Goal: Information Seeking & Learning: Learn about a topic

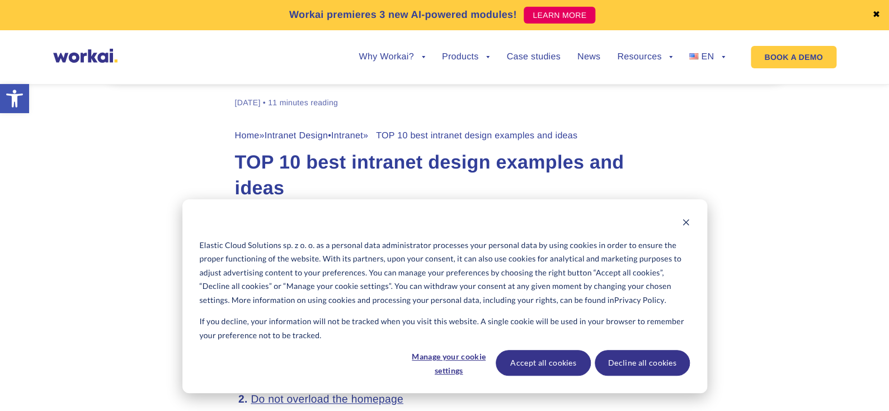
scroll to position [469, 0]
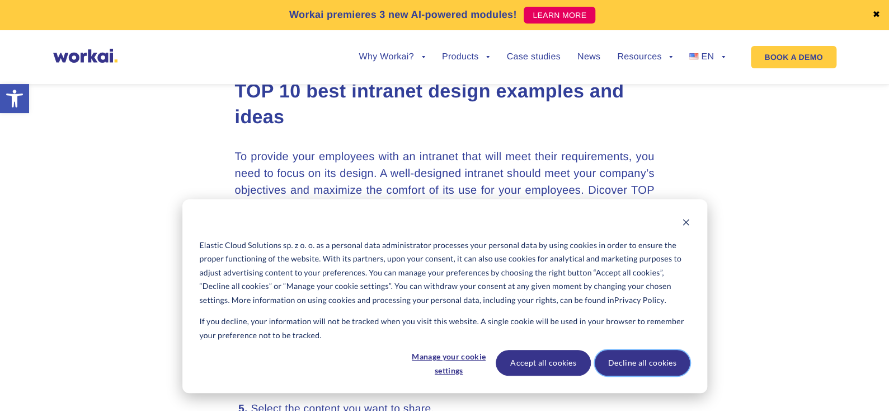
click at [646, 362] on button "Decline all cookies" at bounding box center [642, 363] width 95 height 26
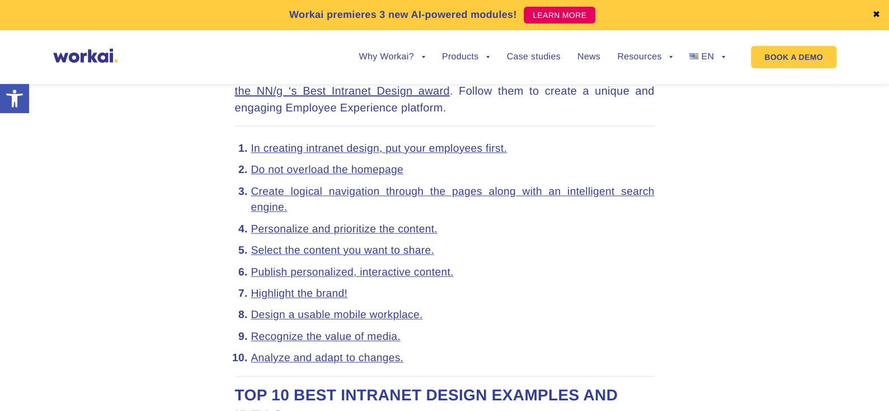
scroll to position [628, 0]
click at [436, 147] on link "In creating intranet design, put your employees first." at bounding box center [379, 148] width 256 height 12
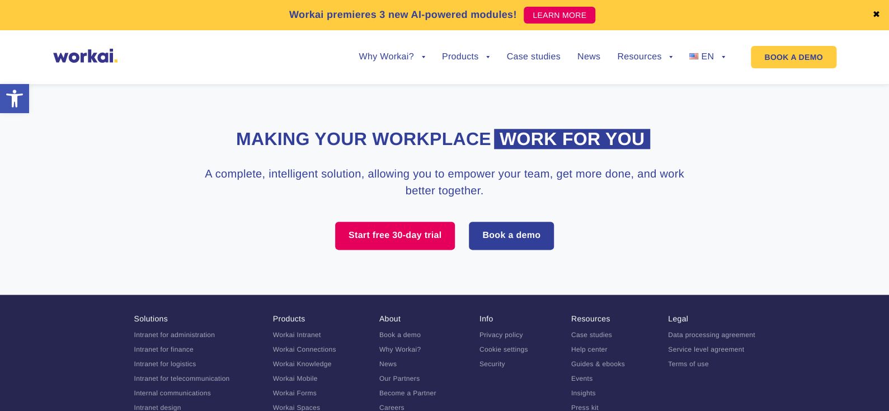
scroll to position [7191, 0]
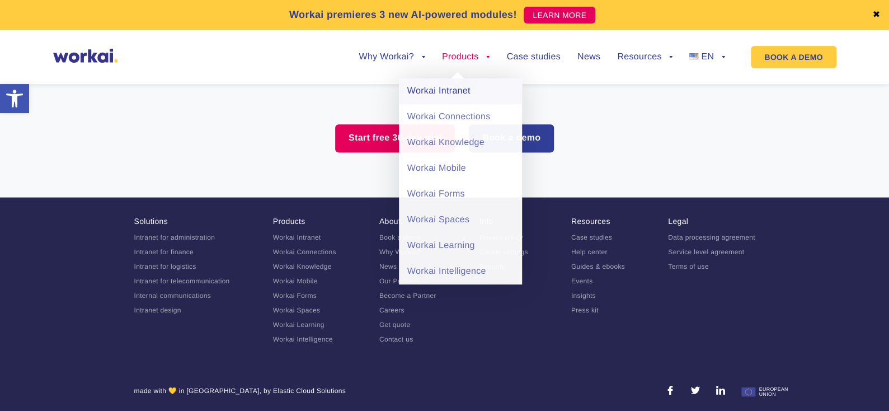
click at [466, 92] on link "Workai Intranet" at bounding box center [460, 91] width 123 height 26
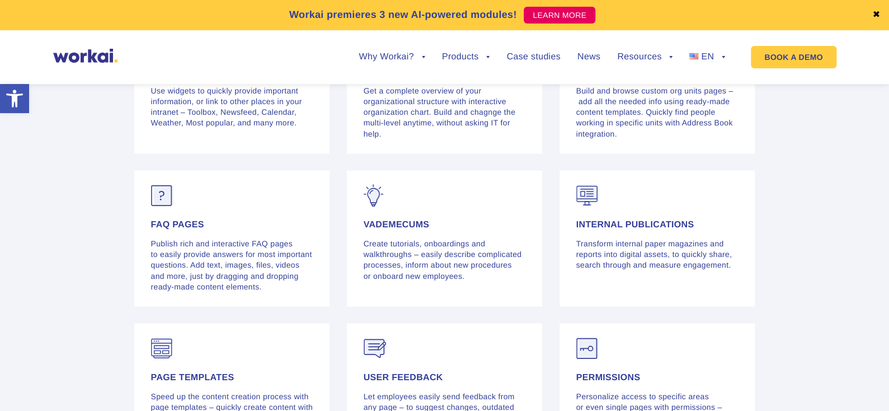
scroll to position [2825, 0]
